Goal: Download file/media

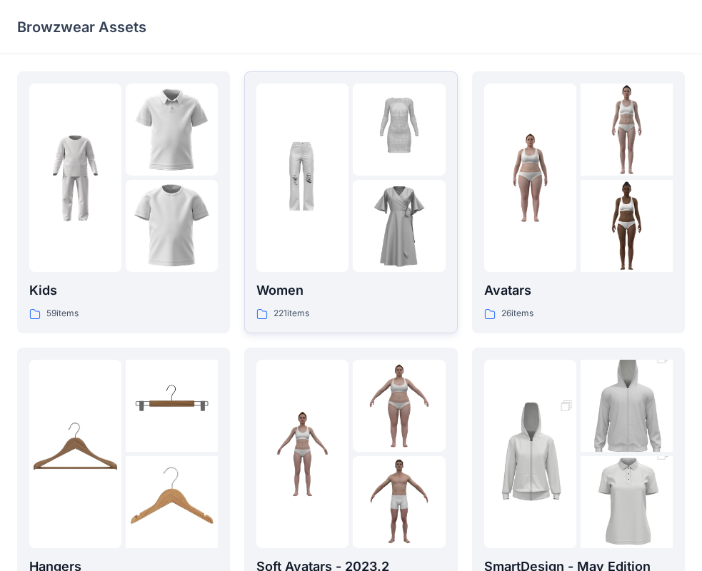
click at [344, 190] on img at bounding box center [302, 178] width 92 height 92
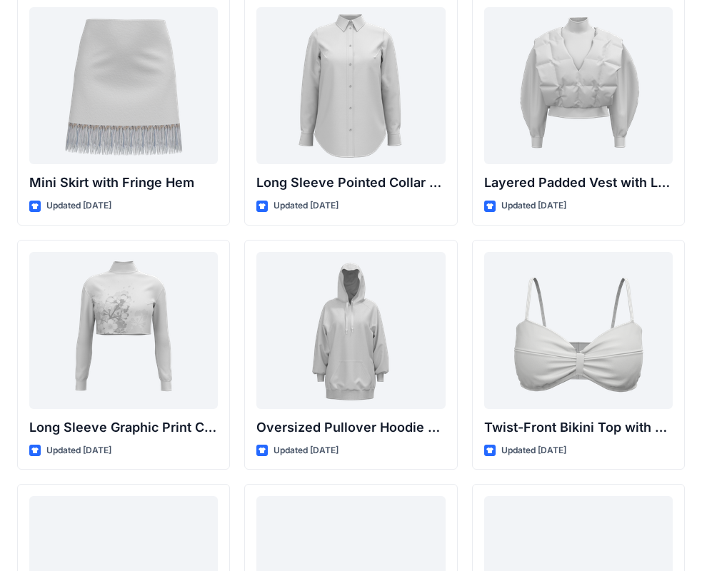
scroll to position [4234, 0]
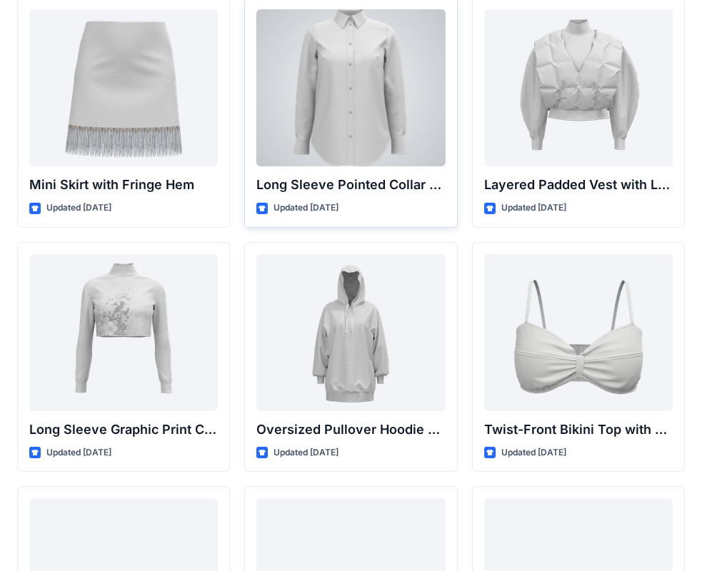
click at [378, 131] on div at bounding box center [350, 87] width 189 height 157
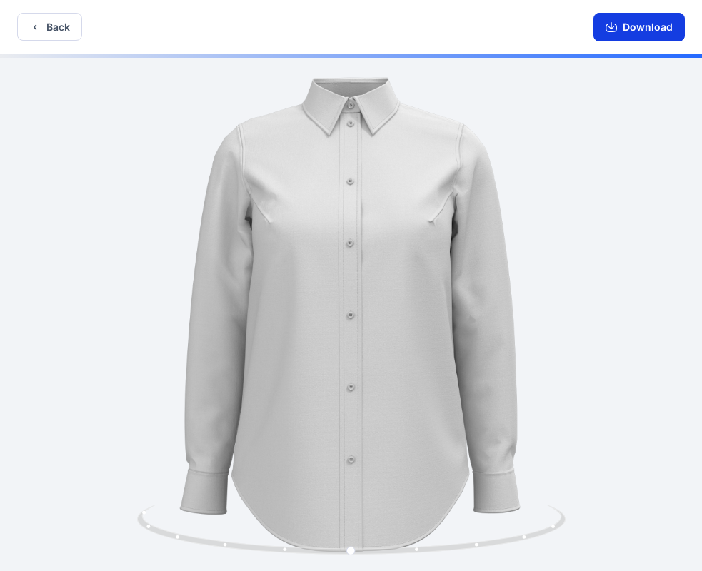
click at [633, 24] on button "Download" at bounding box center [639, 27] width 91 height 29
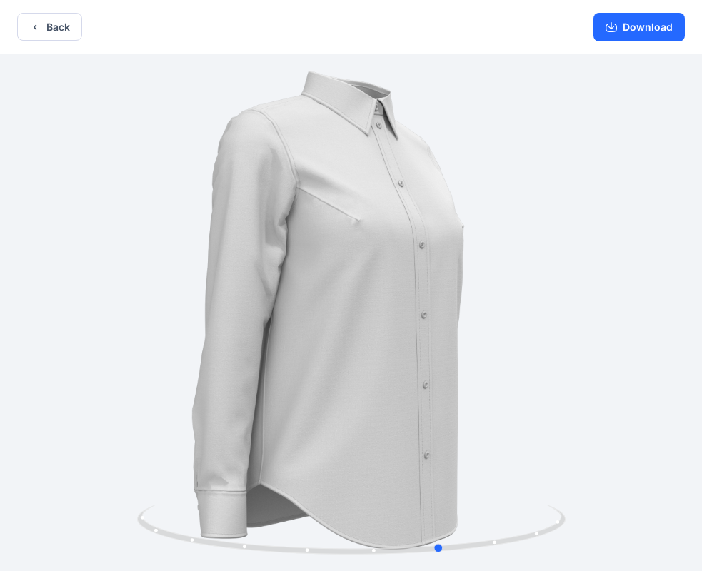
drag, startPoint x: 521, startPoint y: 316, endPoint x: 612, endPoint y: 321, distance: 91.5
click at [612, 321] on div at bounding box center [351, 314] width 702 height 520
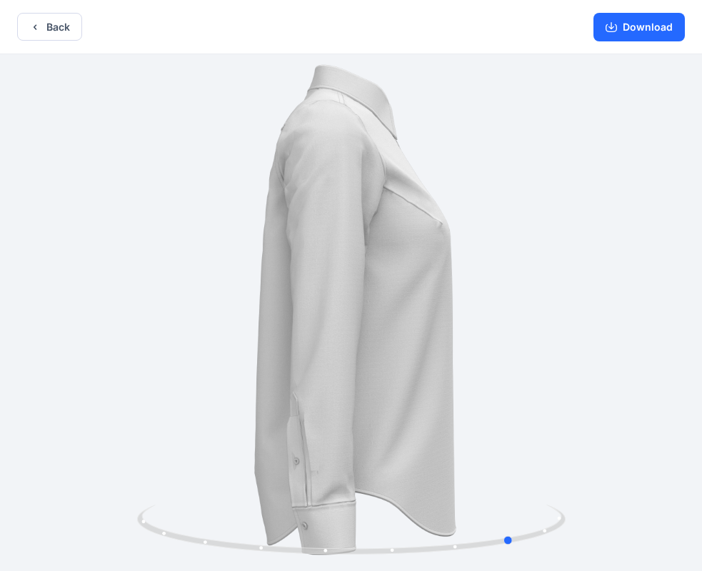
drag, startPoint x: 484, startPoint y: 356, endPoint x: 587, endPoint y: 347, distance: 103.9
click at [587, 347] on div at bounding box center [351, 314] width 702 height 520
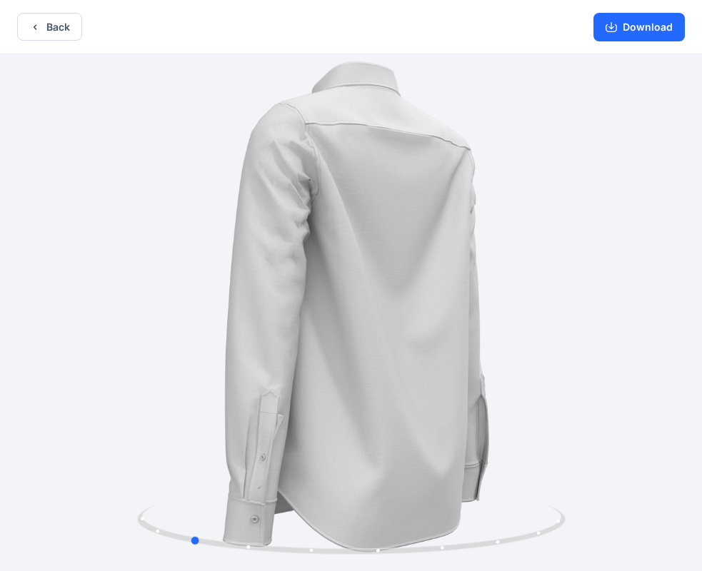
drag, startPoint x: 446, startPoint y: 346, endPoint x: 572, endPoint y: 342, distance: 125.8
click at [572, 342] on div at bounding box center [351, 314] width 702 height 520
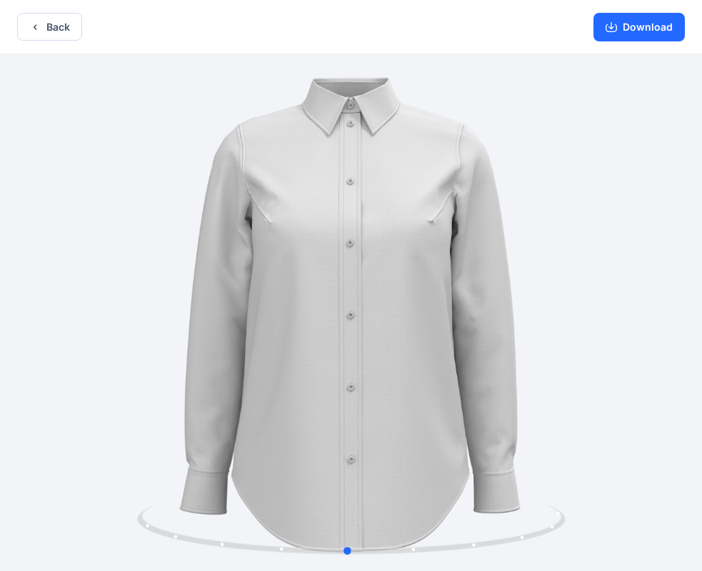
drag, startPoint x: 395, startPoint y: 343, endPoint x: 497, endPoint y: 344, distance: 102.2
click at [497, 344] on div at bounding box center [351, 314] width 702 height 520
click at [45, 26] on button "Back" at bounding box center [49, 27] width 65 height 28
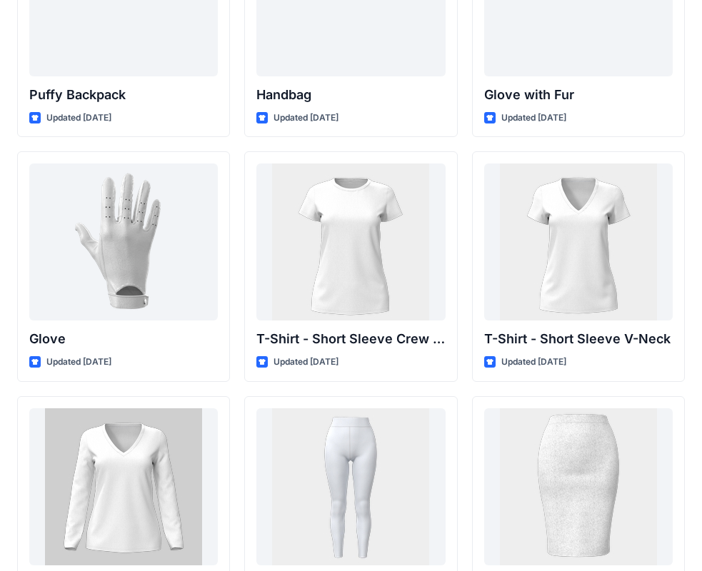
scroll to position [11300, 0]
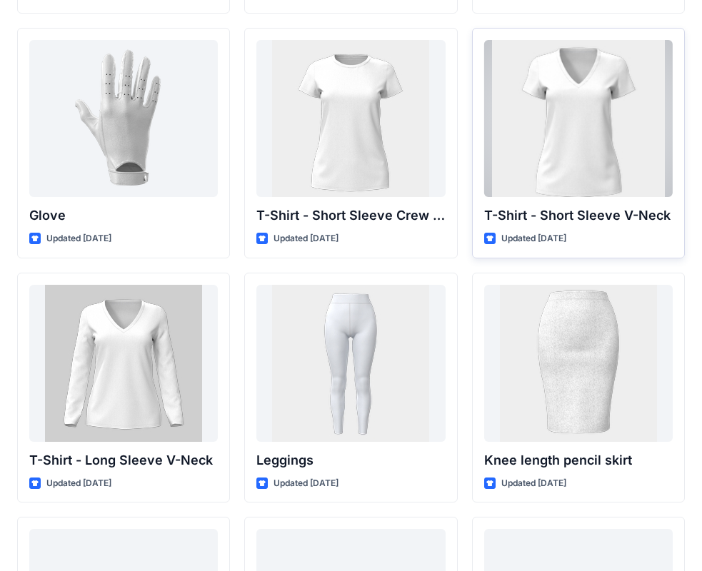
click at [550, 161] on div at bounding box center [578, 118] width 189 height 157
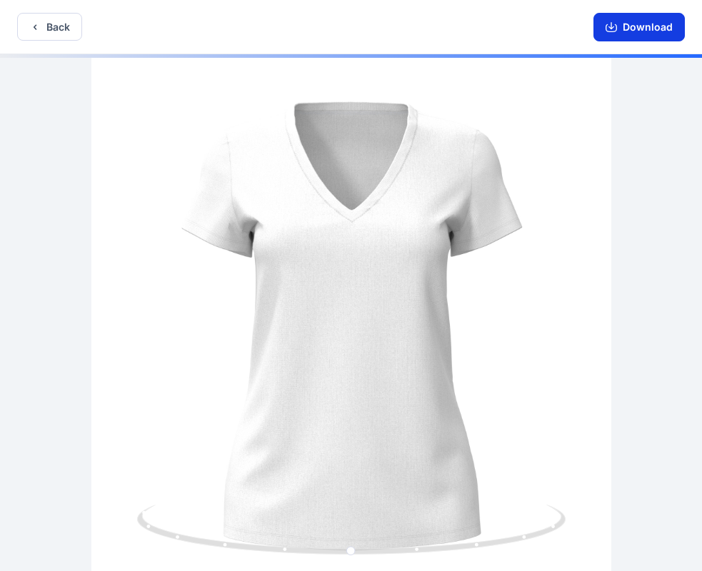
click at [631, 28] on button "Download" at bounding box center [639, 27] width 91 height 29
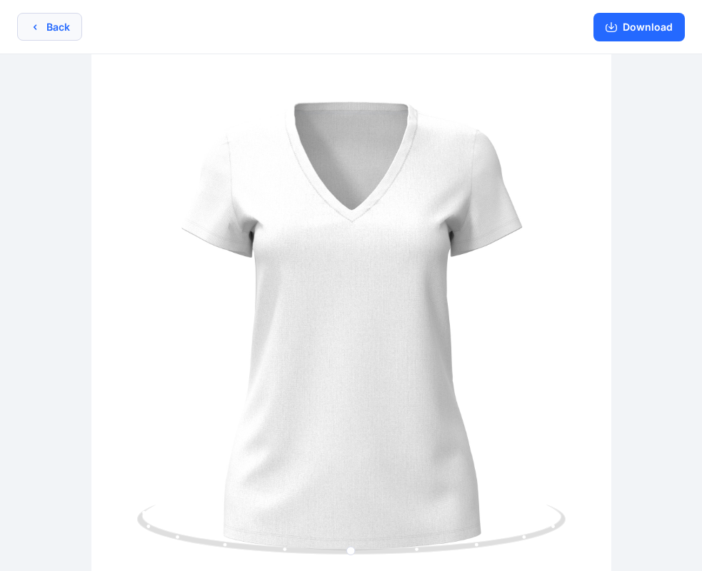
click at [59, 30] on button "Back" at bounding box center [49, 27] width 65 height 28
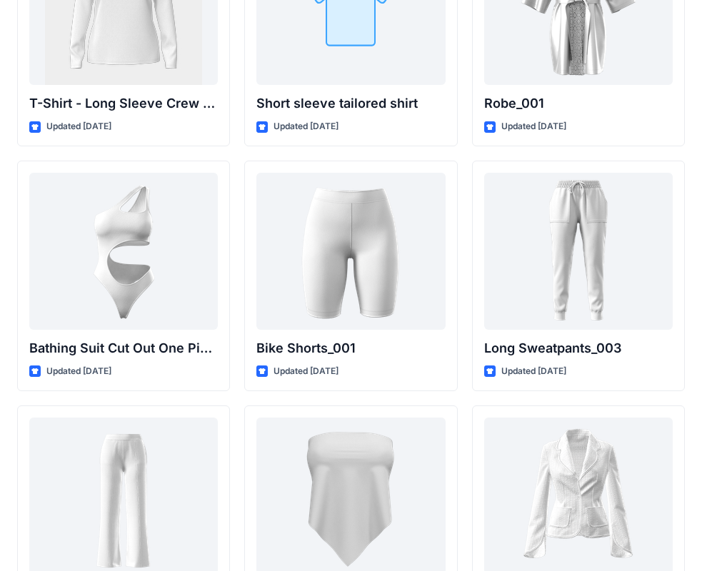
scroll to position [15572, 0]
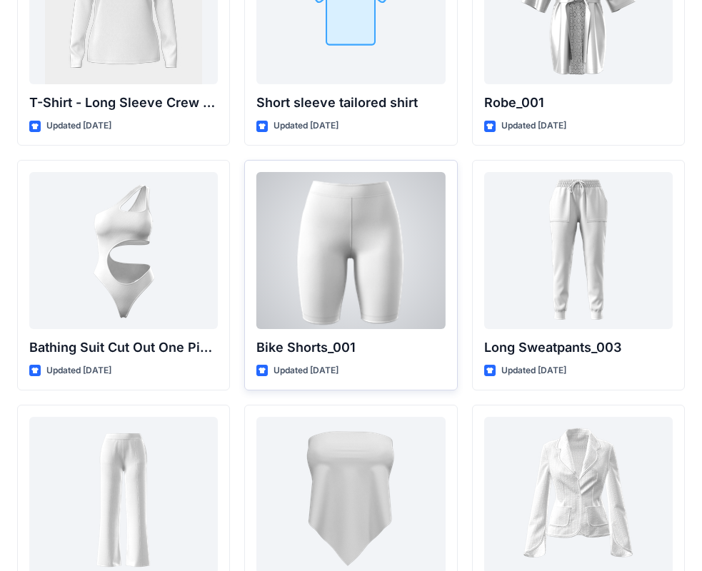
click at [381, 273] on div at bounding box center [350, 250] width 189 height 157
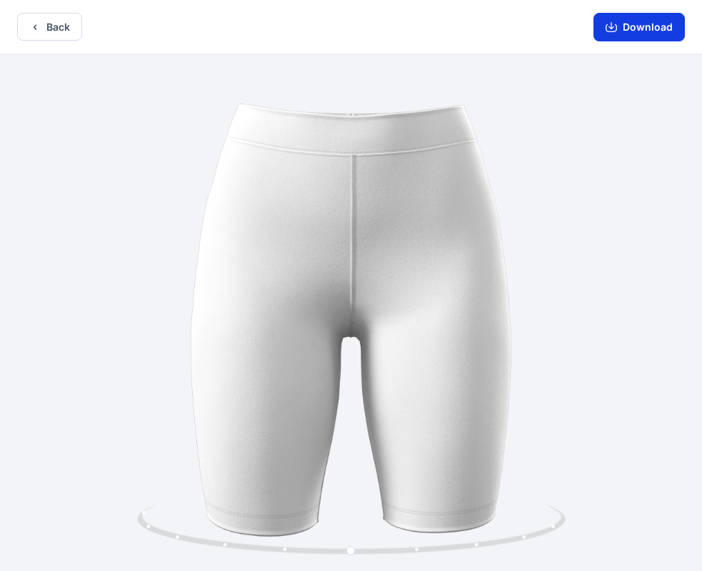
click at [652, 29] on button "Download" at bounding box center [639, 27] width 91 height 29
click at [51, 30] on button "Back" at bounding box center [49, 27] width 65 height 28
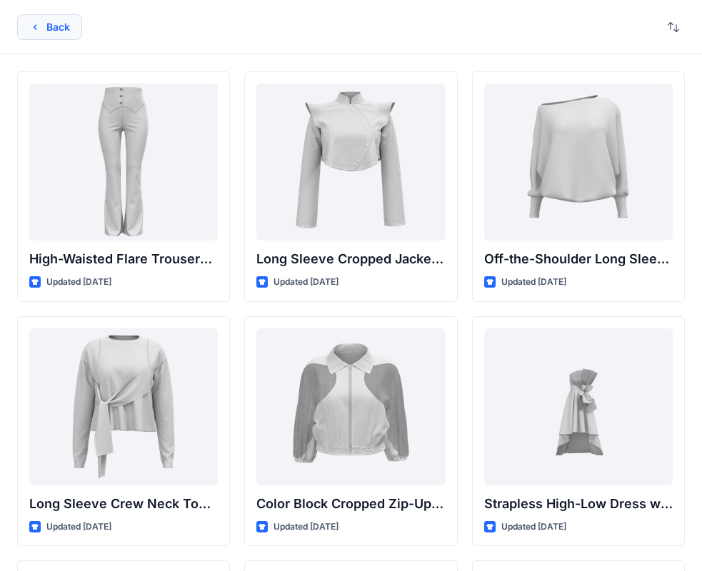
click at [54, 31] on button "Back" at bounding box center [49, 27] width 65 height 26
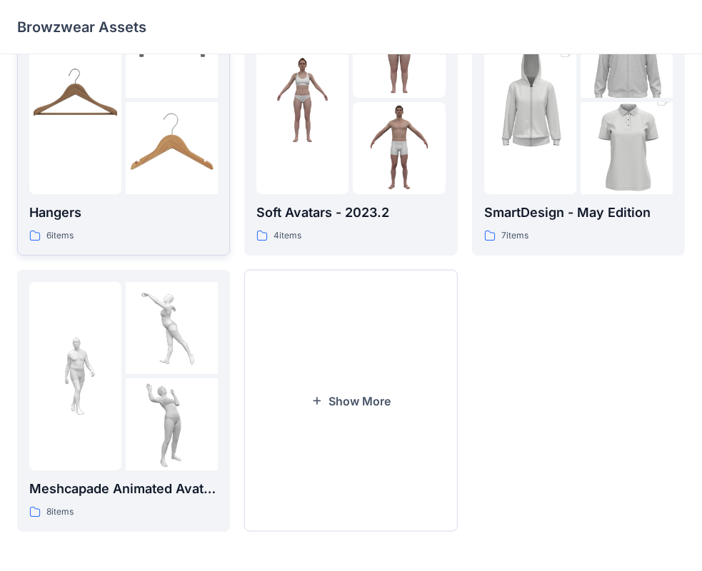
scroll to position [355, 0]
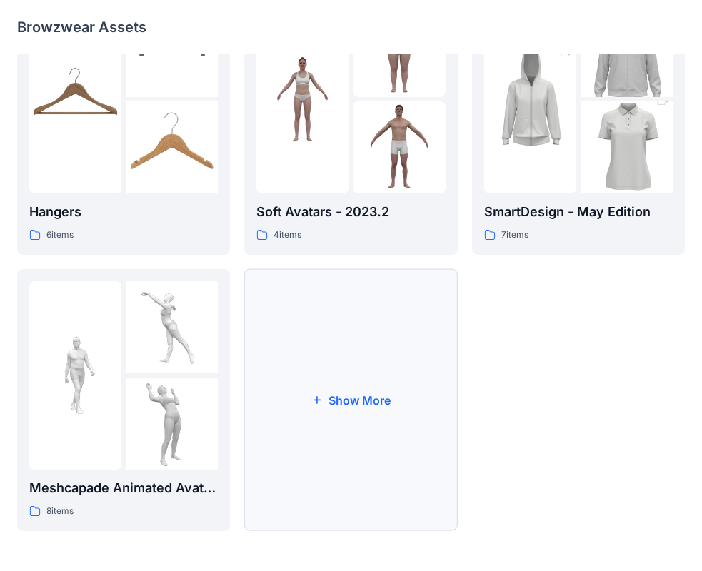
click at [377, 401] on button "Show More" at bounding box center [350, 400] width 213 height 262
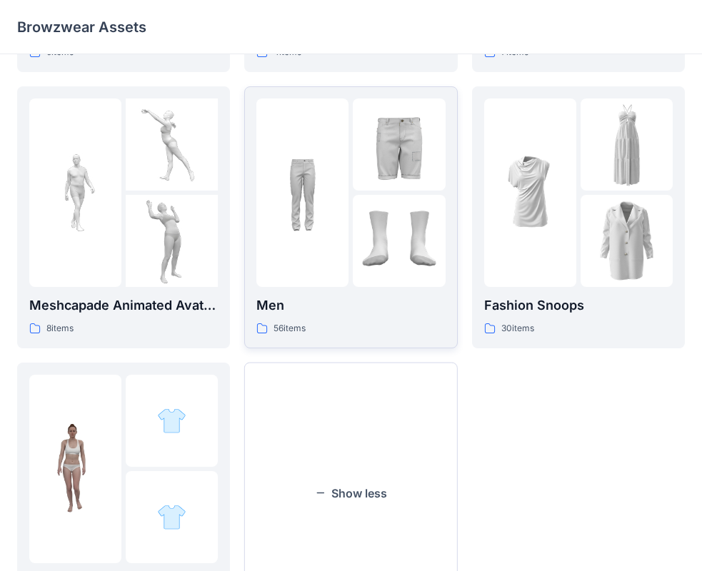
scroll to position [569, 0]
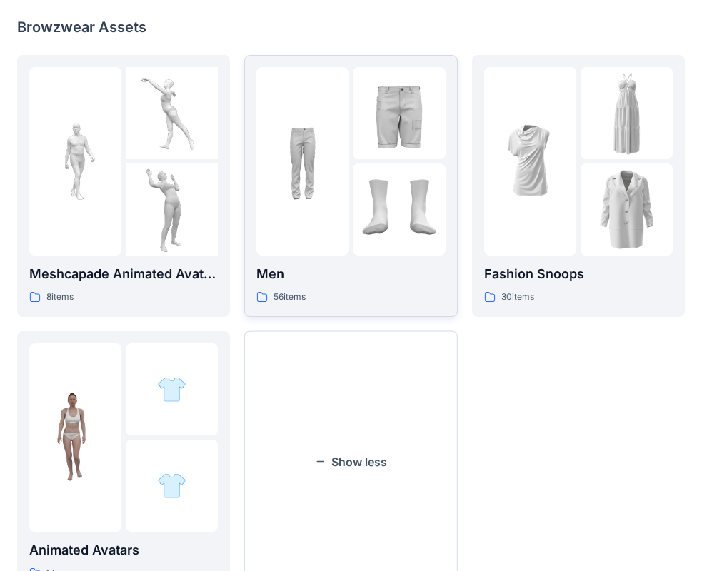
click at [341, 205] on img at bounding box center [302, 161] width 92 height 92
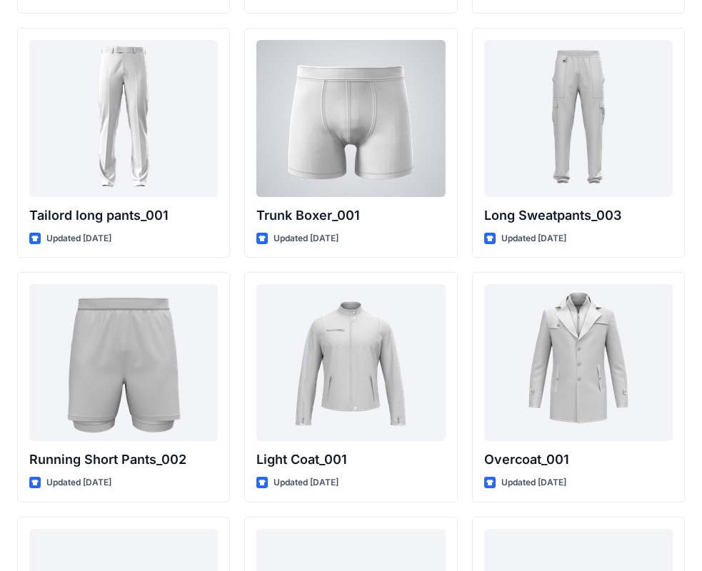
scroll to position [3565, 0]
